Goal: Check status

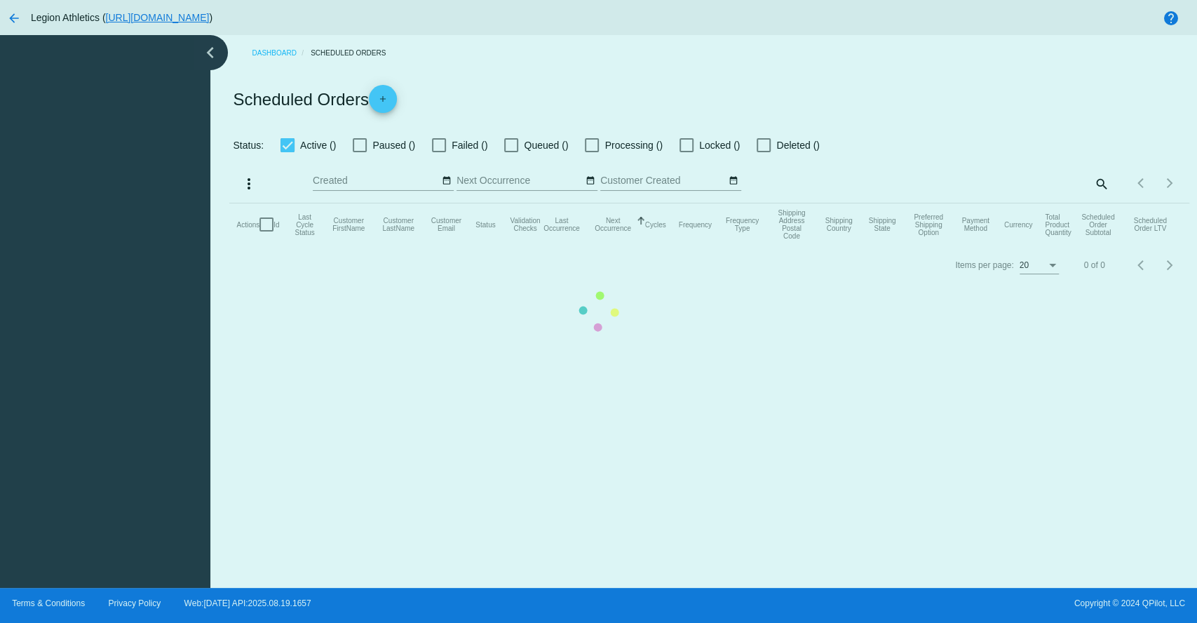
checkbox input "true"
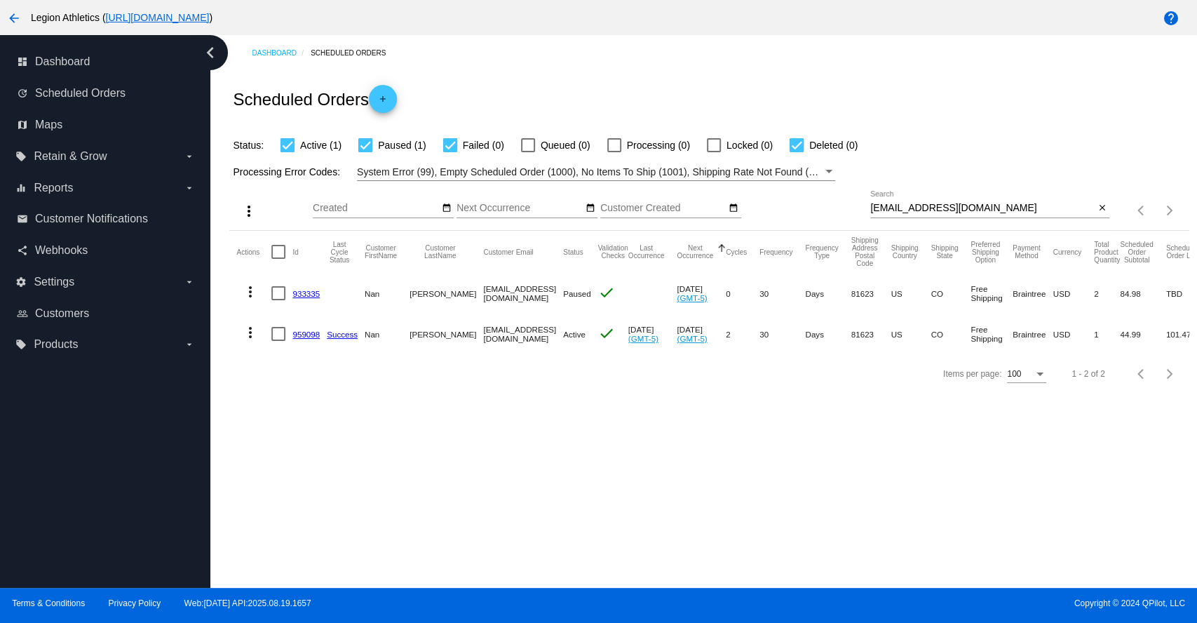
click at [918, 208] on input "[EMAIL_ADDRESS][DOMAIN_NAME]" at bounding box center [983, 208] width 224 height 11
paste input "[EMAIL_ADDRESS]"
type input "[EMAIL_ADDRESS][DOMAIN_NAME]"
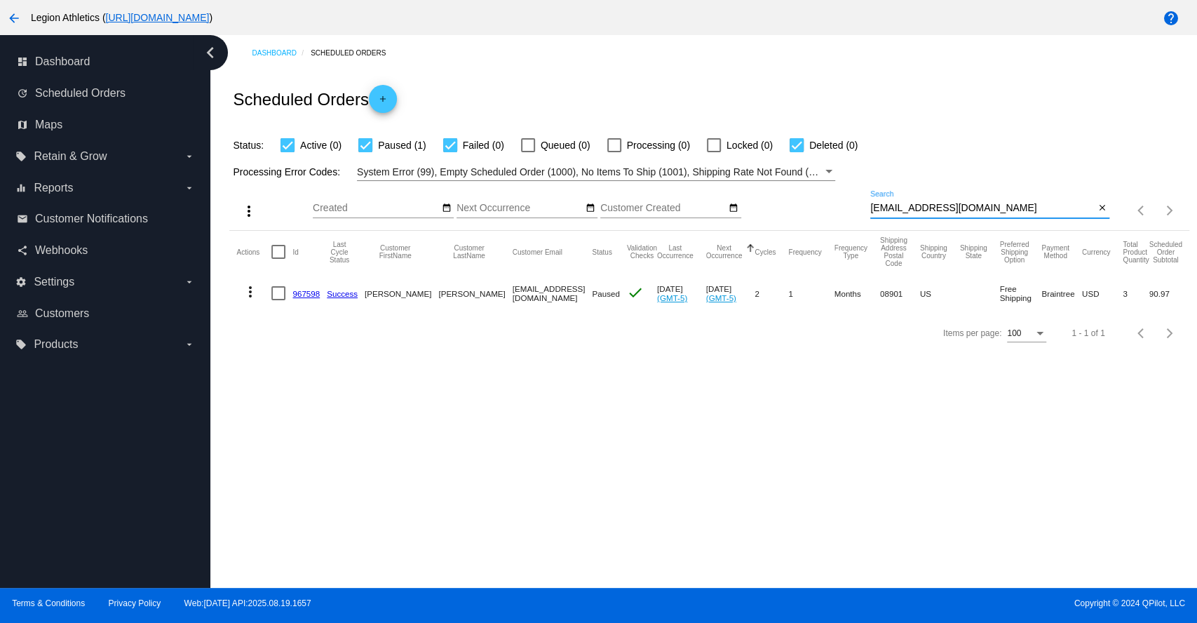
click at [302, 294] on link "967598" at bounding box center [306, 293] width 27 height 9
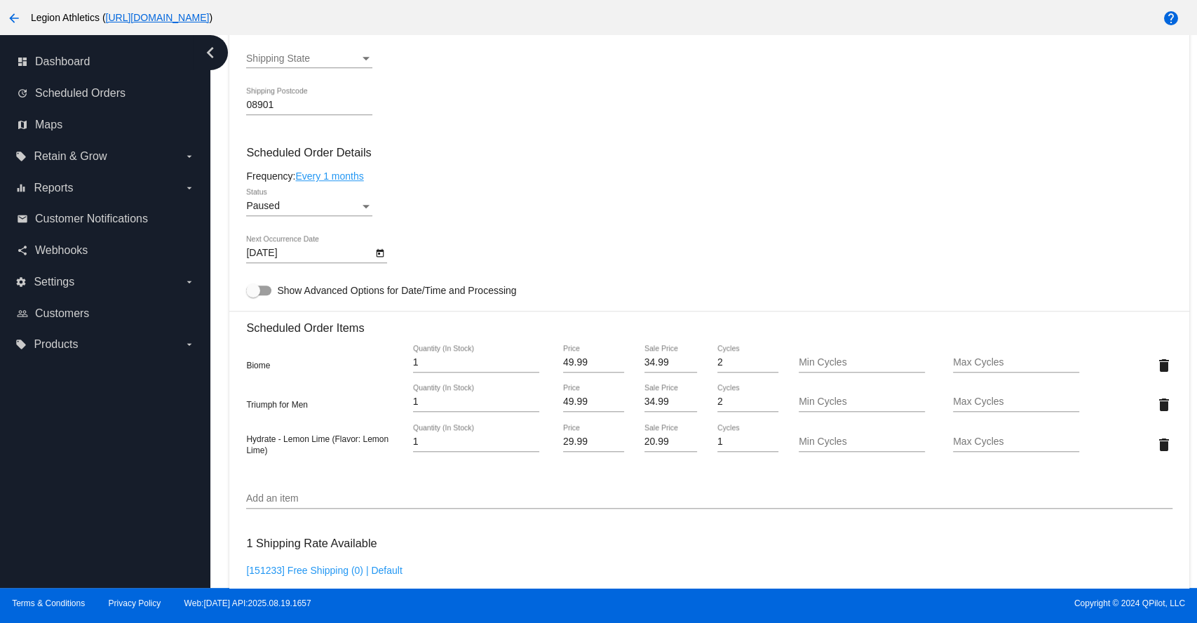
scroll to position [779, 0]
